Goal: Information Seeking & Learning: Learn about a topic

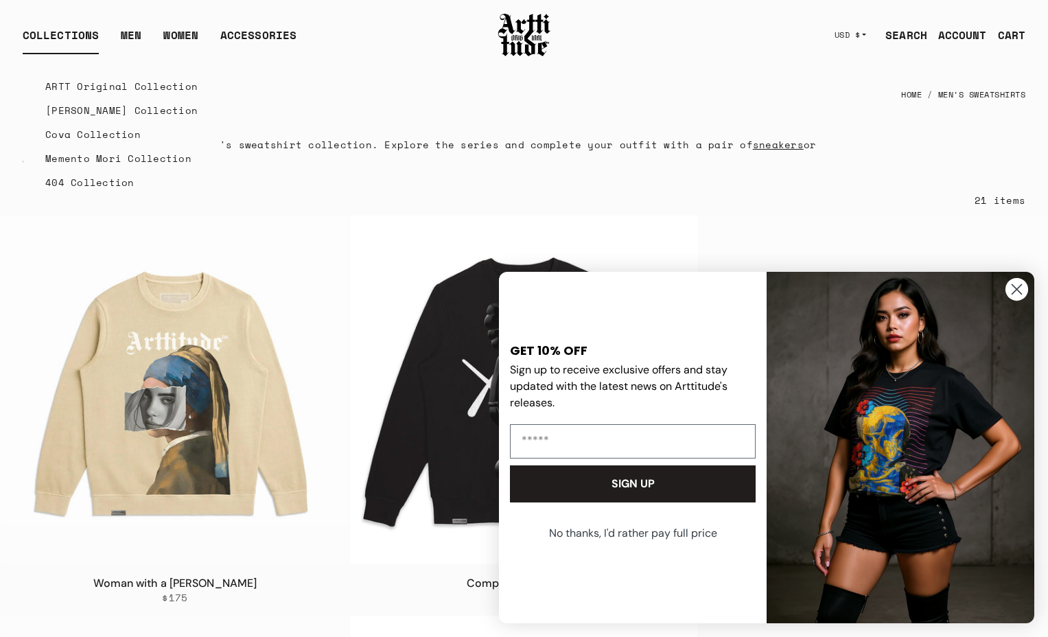
click at [101, 159] on link "Memento Mori Collection" at bounding box center [121, 158] width 152 height 24
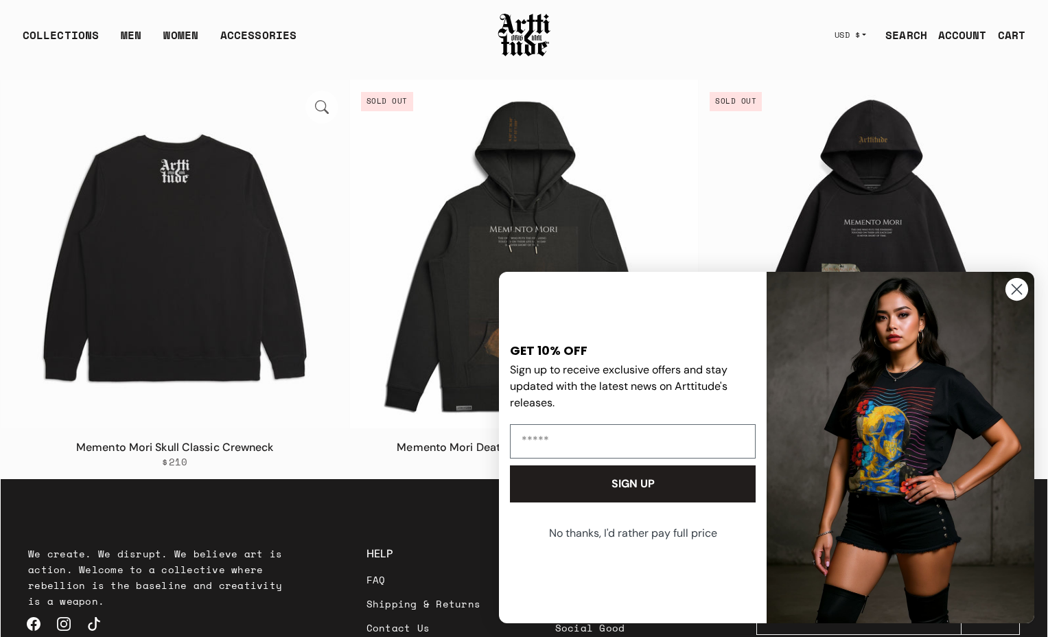
scroll to position [701, 0]
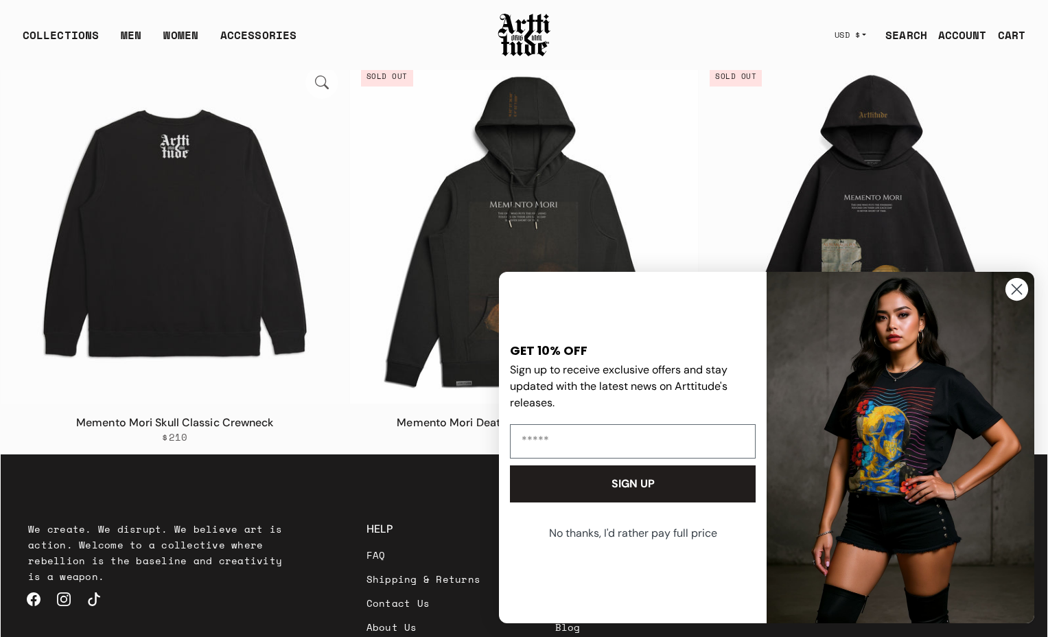
click at [206, 184] on img at bounding box center [175, 229] width 349 height 349
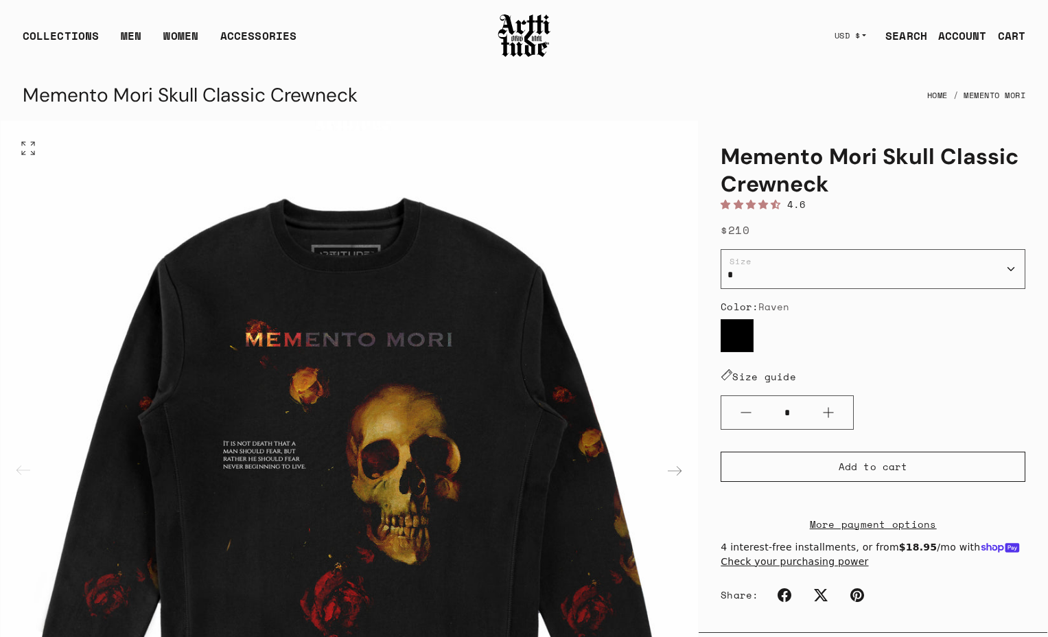
scroll to position [400, 0]
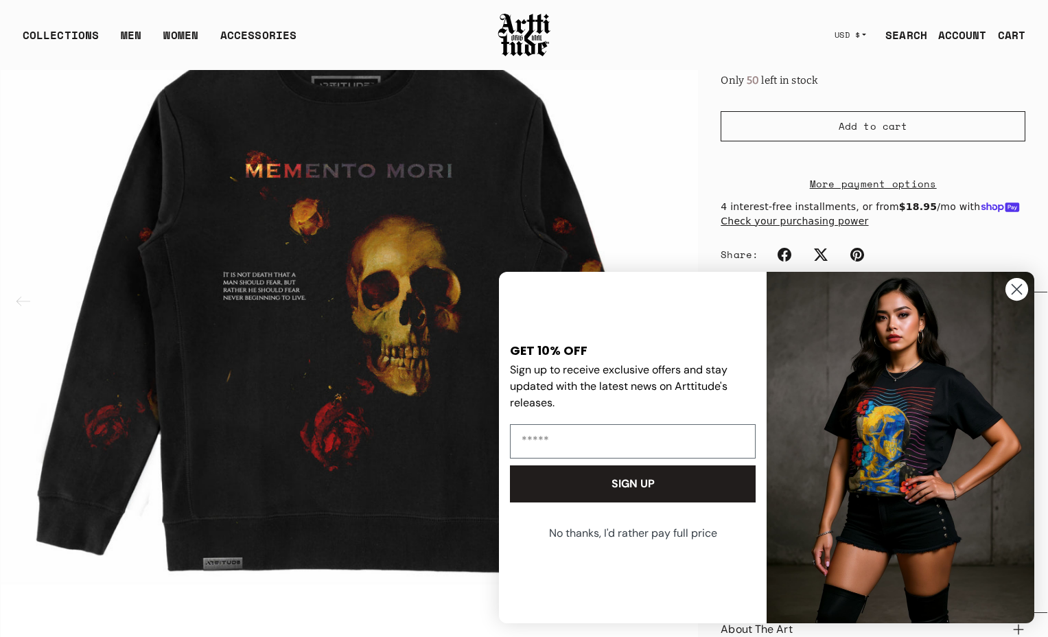
click at [1019, 286] on circle "Close dialog" at bounding box center [1017, 289] width 23 height 23
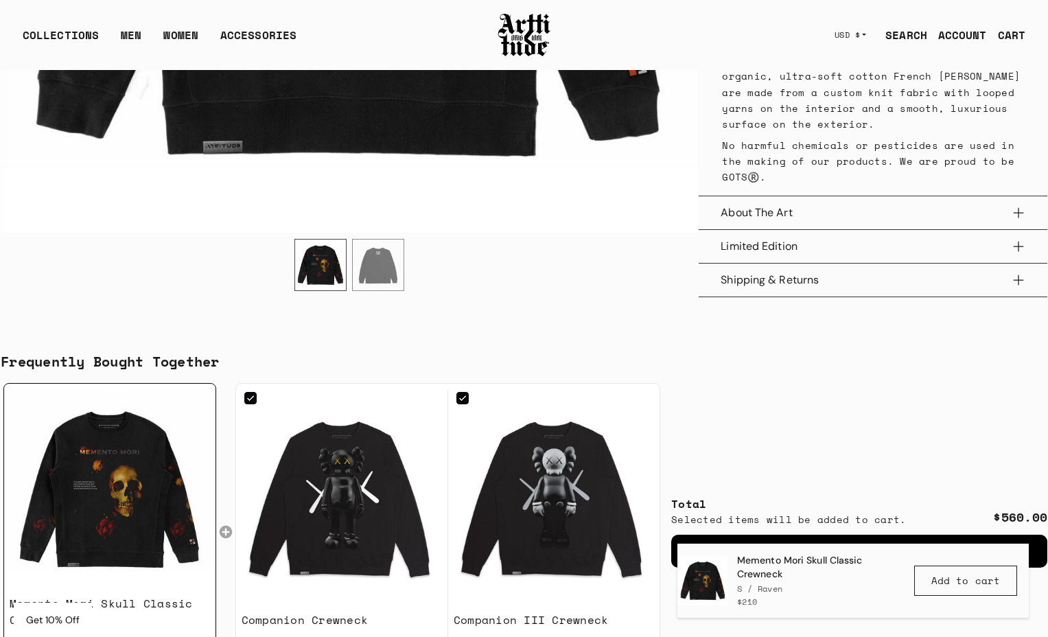
scroll to position [901, 0]
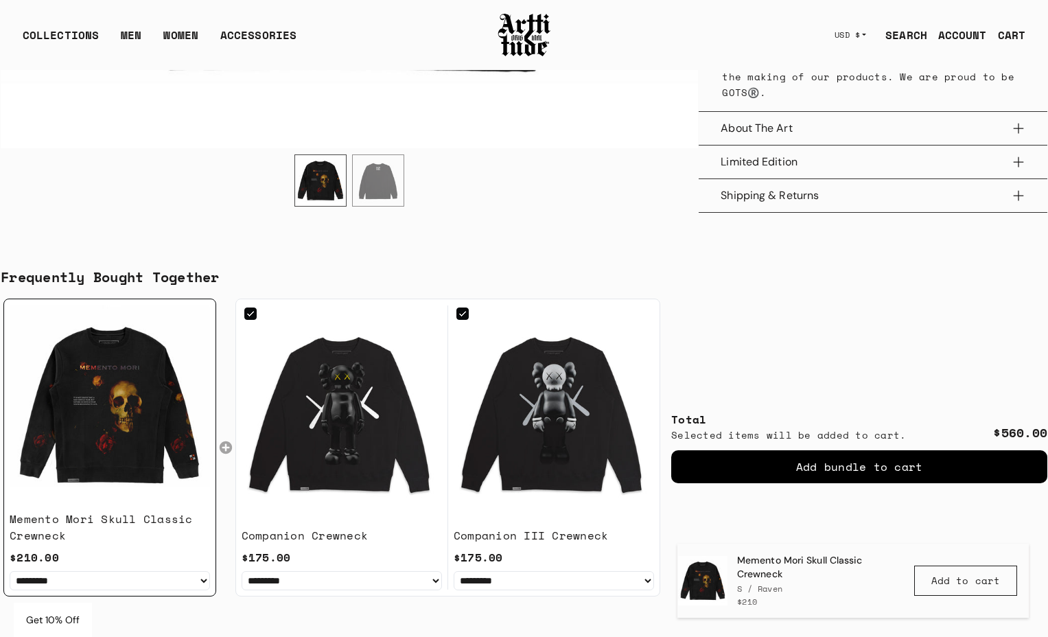
click at [771, 163] on button "Limited Edition" at bounding box center [873, 162] width 305 height 33
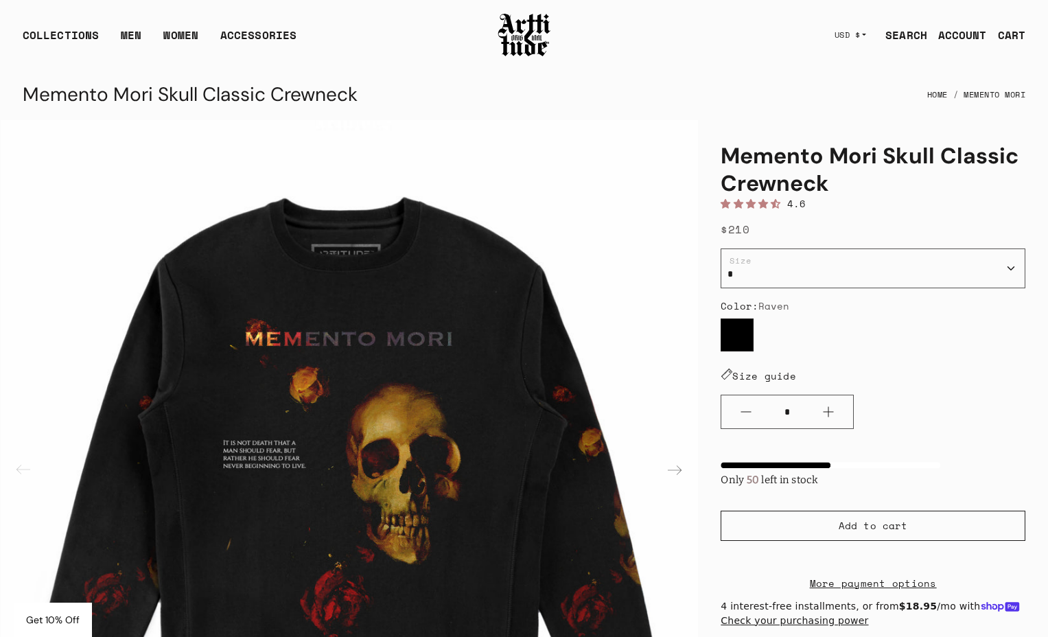
scroll to position [0, 0]
click at [202, 109] on link "Sweatshirts" at bounding box center [221, 110] width 70 height 24
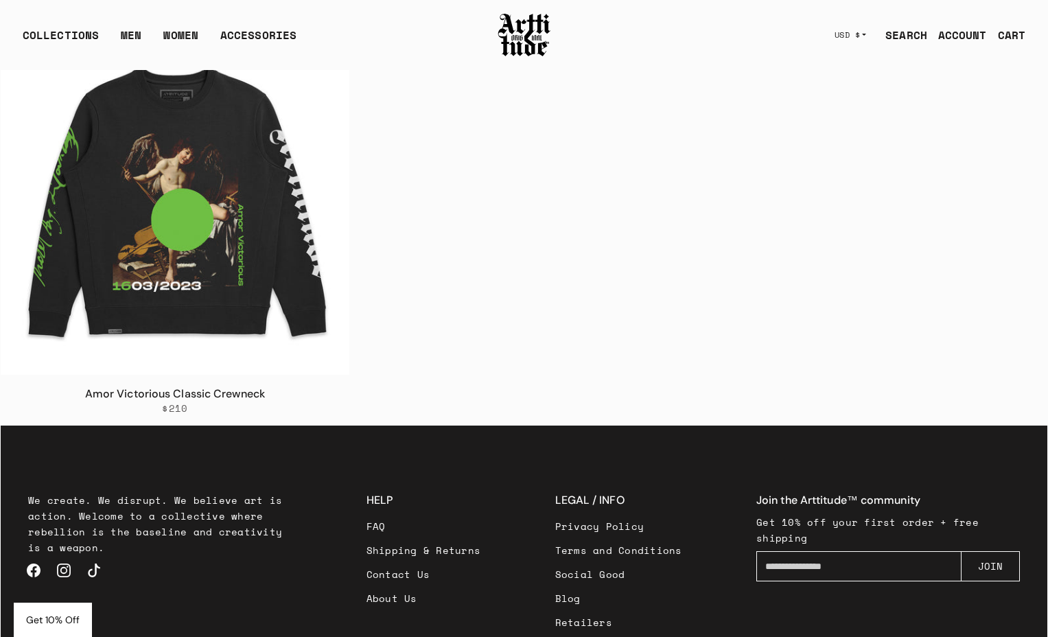
scroll to position [2233, 0]
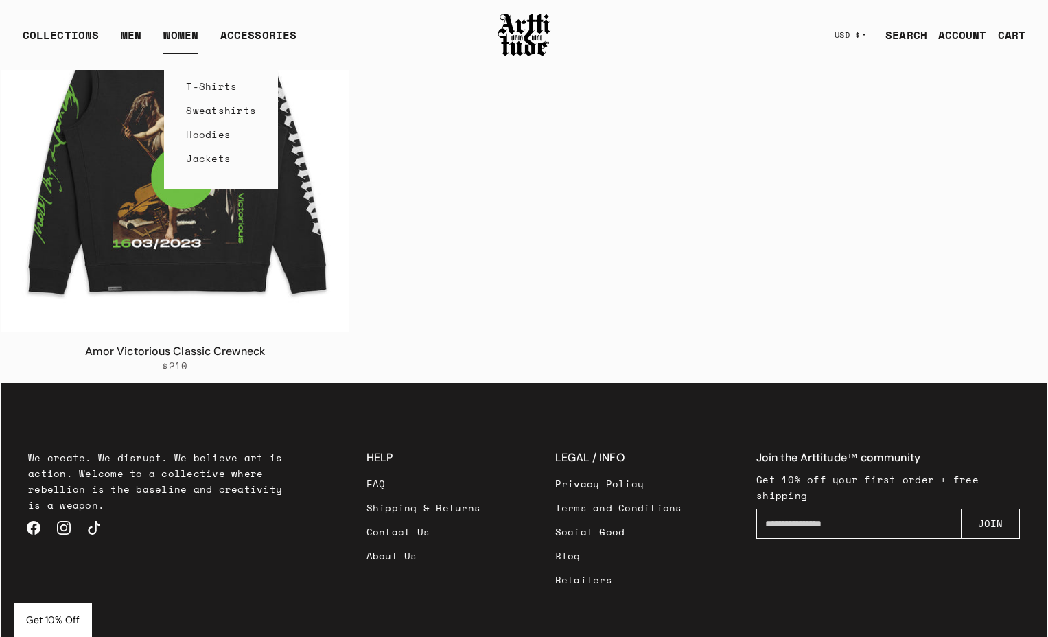
click at [204, 137] on link "Hoodies" at bounding box center [221, 134] width 70 height 24
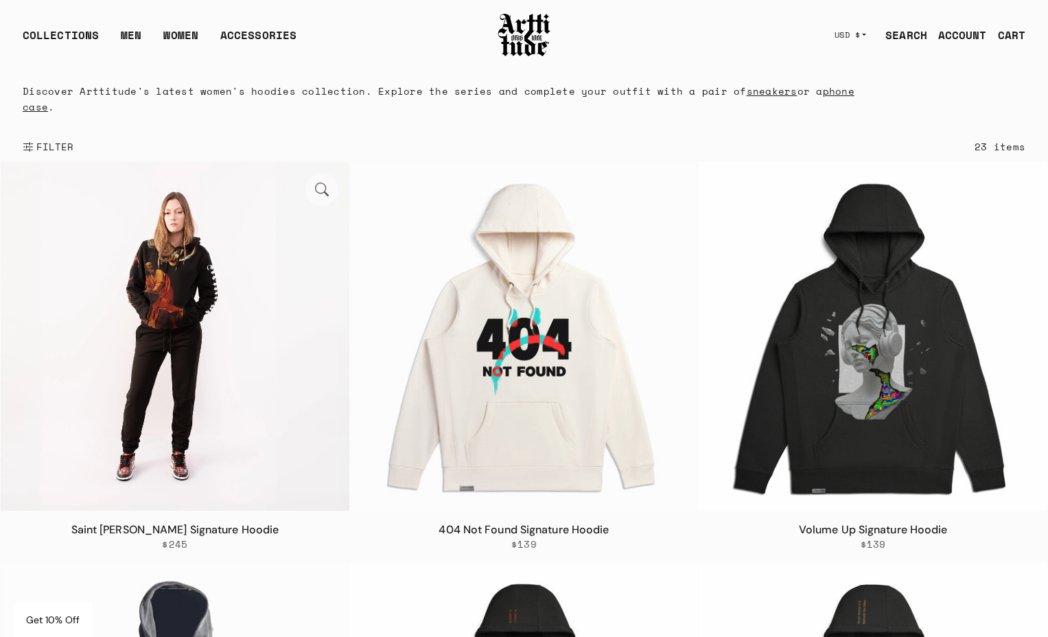
scroll to position [51, 0]
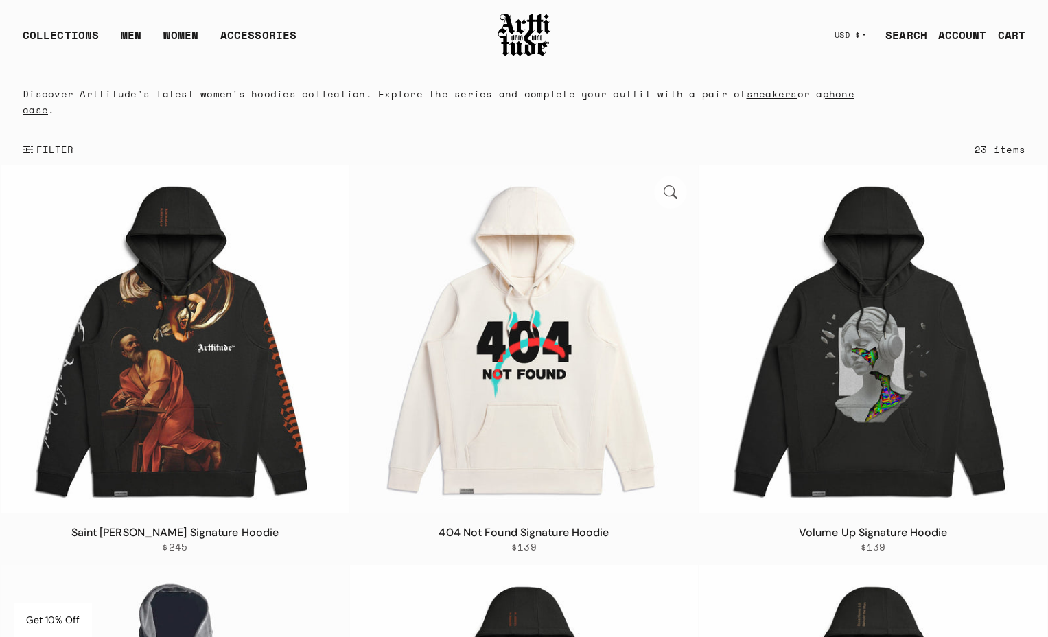
click at [499, 371] on img at bounding box center [524, 339] width 349 height 349
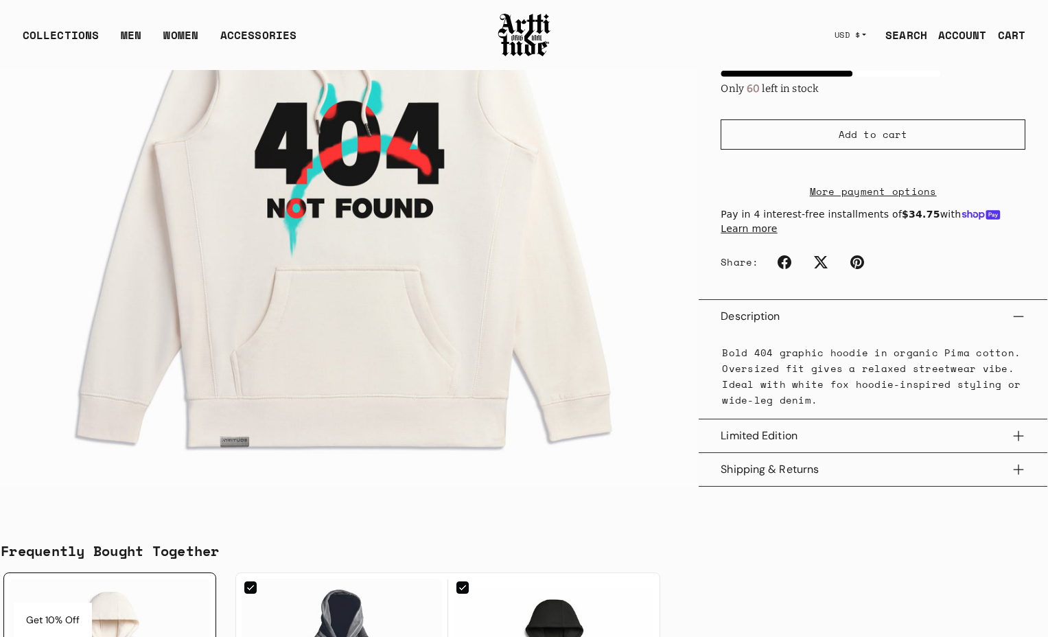
scroll to position [399, 0]
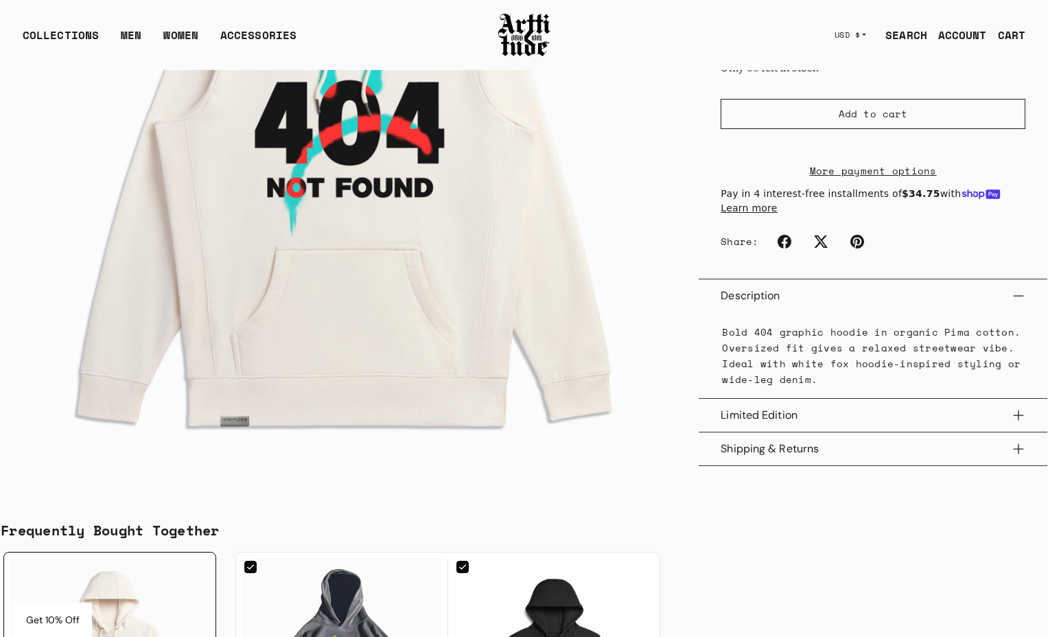
click at [773, 429] on button "Limited Edition" at bounding box center [873, 415] width 305 height 33
